Goal: Transaction & Acquisition: Obtain resource

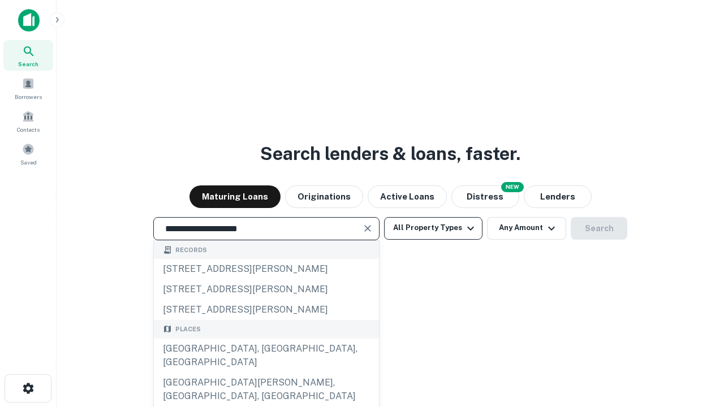
click at [266, 373] on div "[GEOGRAPHIC_DATA], [GEOGRAPHIC_DATA], [GEOGRAPHIC_DATA]" at bounding box center [266, 356] width 225 height 34
click at [433, 228] on button "All Property Types" at bounding box center [433, 228] width 98 height 23
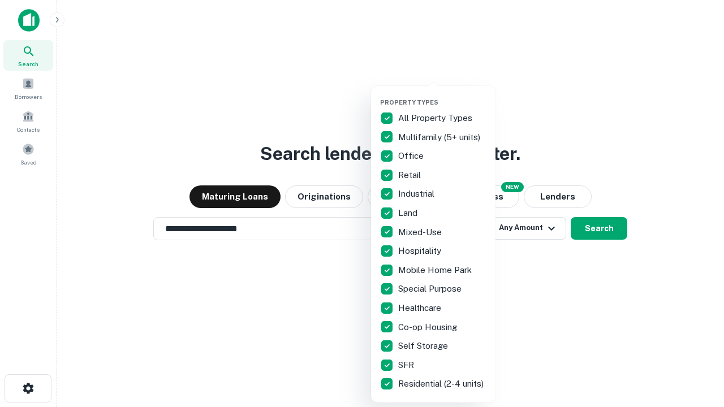
type input "**********"
click at [442, 95] on button "button" at bounding box center [442, 95] width 124 height 1
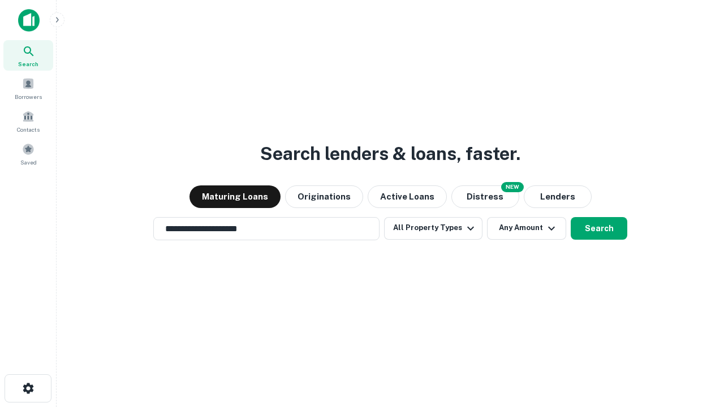
scroll to position [18, 0]
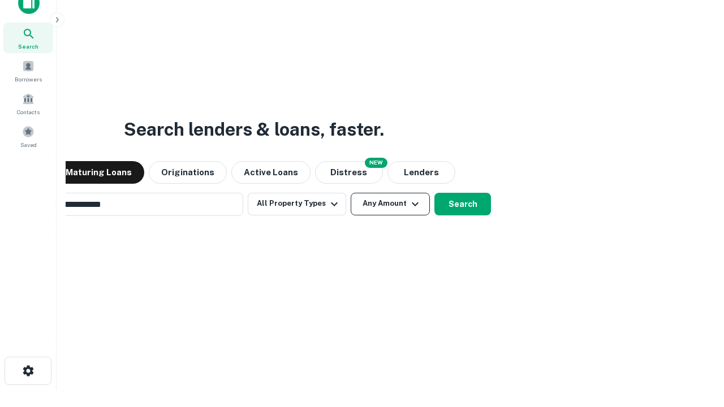
click at [350, 193] on button "Any Amount" at bounding box center [389, 204] width 79 height 23
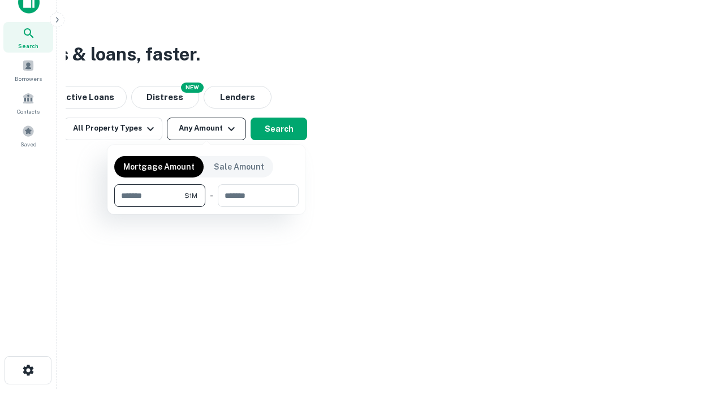
type input "*******"
click at [206, 207] on button "button" at bounding box center [206, 207] width 184 height 1
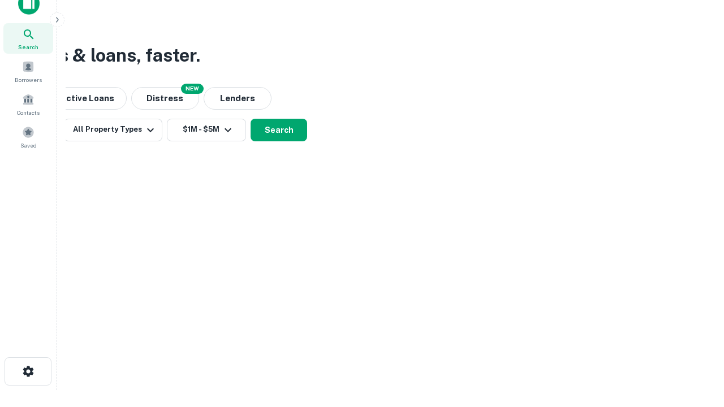
scroll to position [7, 209]
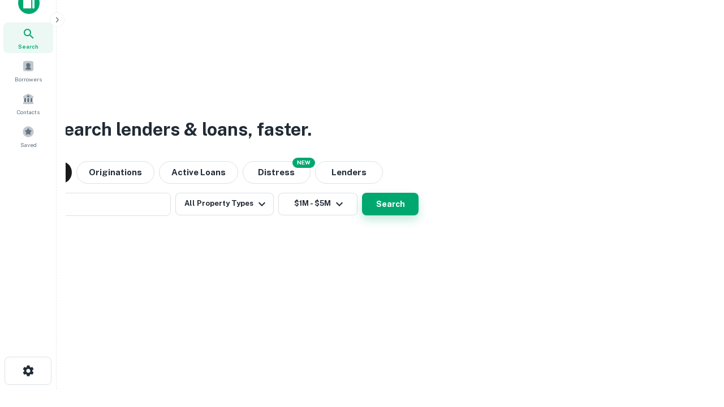
click at [362, 193] on button "Search" at bounding box center [390, 204] width 57 height 23
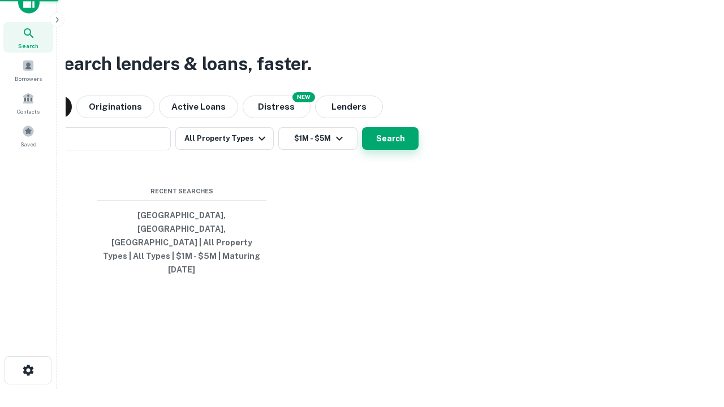
scroll to position [30, 320]
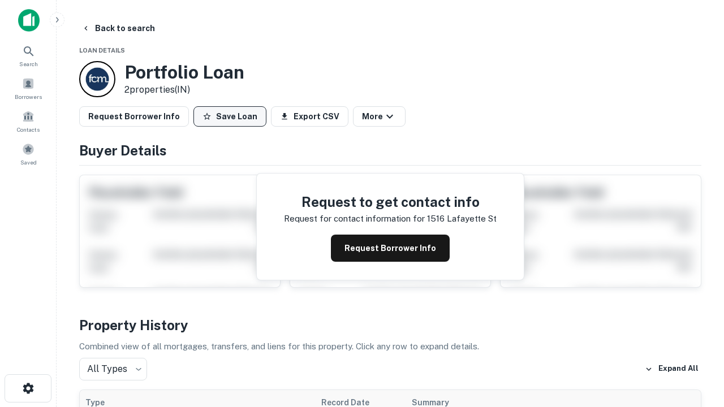
click at [229, 116] on button "Save Loan" at bounding box center [229, 116] width 73 height 20
click at [232, 116] on button "Loan Saved" at bounding box center [232, 116] width 78 height 20
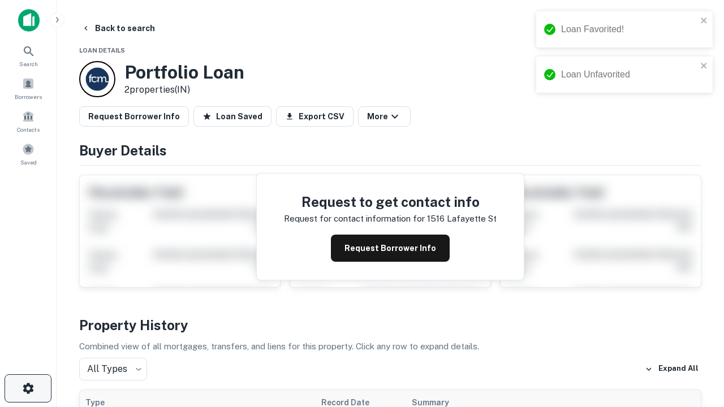
click at [28, 388] on icon "button" at bounding box center [28, 389] width 14 height 14
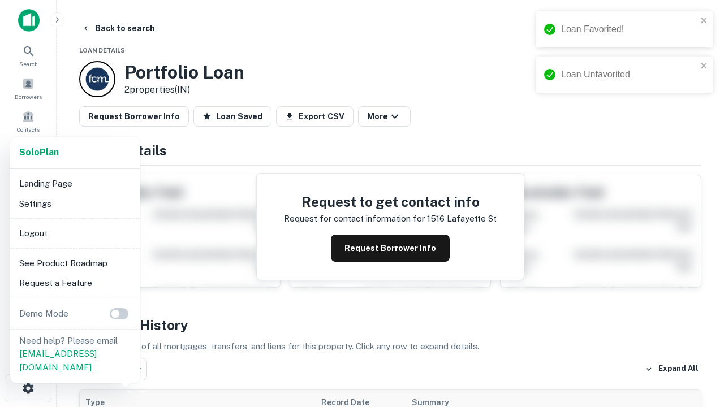
click at [75, 233] on li "Logout" at bounding box center [75, 233] width 121 height 20
